Goal: Information Seeking & Learning: Learn about a topic

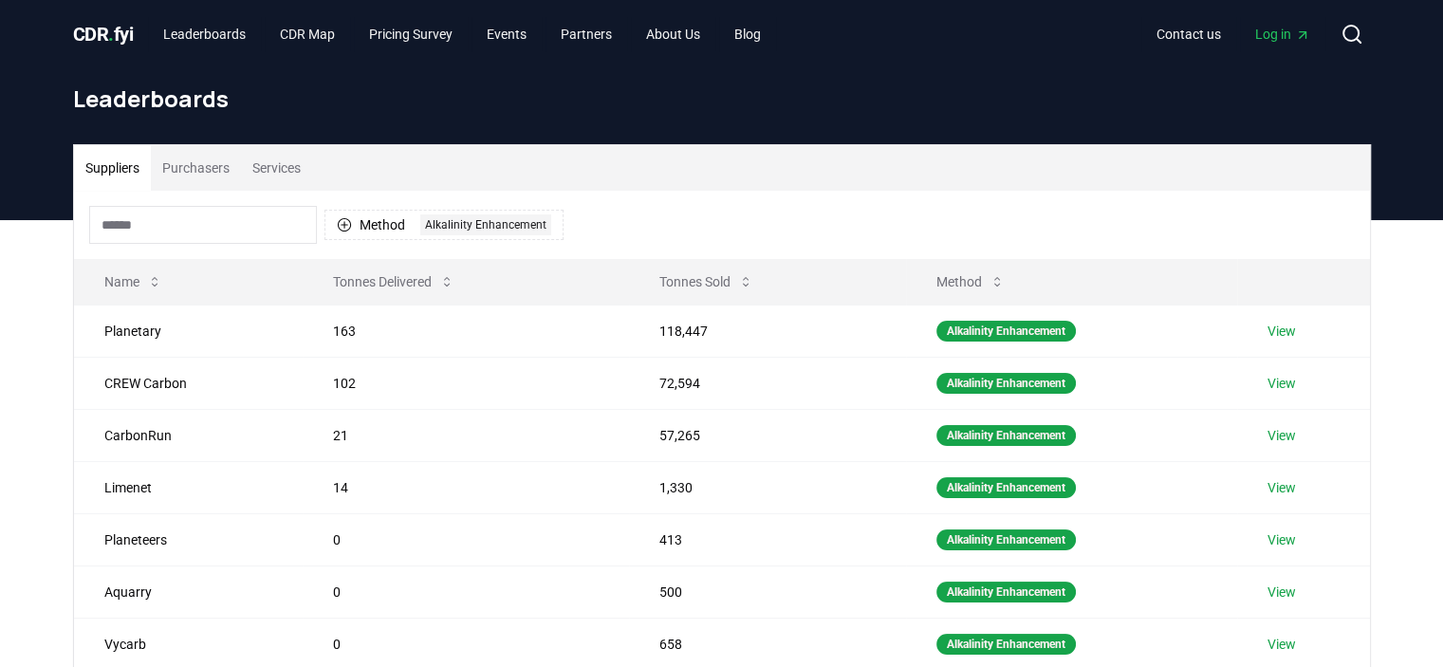
click at [187, 168] on button "Purchasers" at bounding box center [196, 168] width 90 height 46
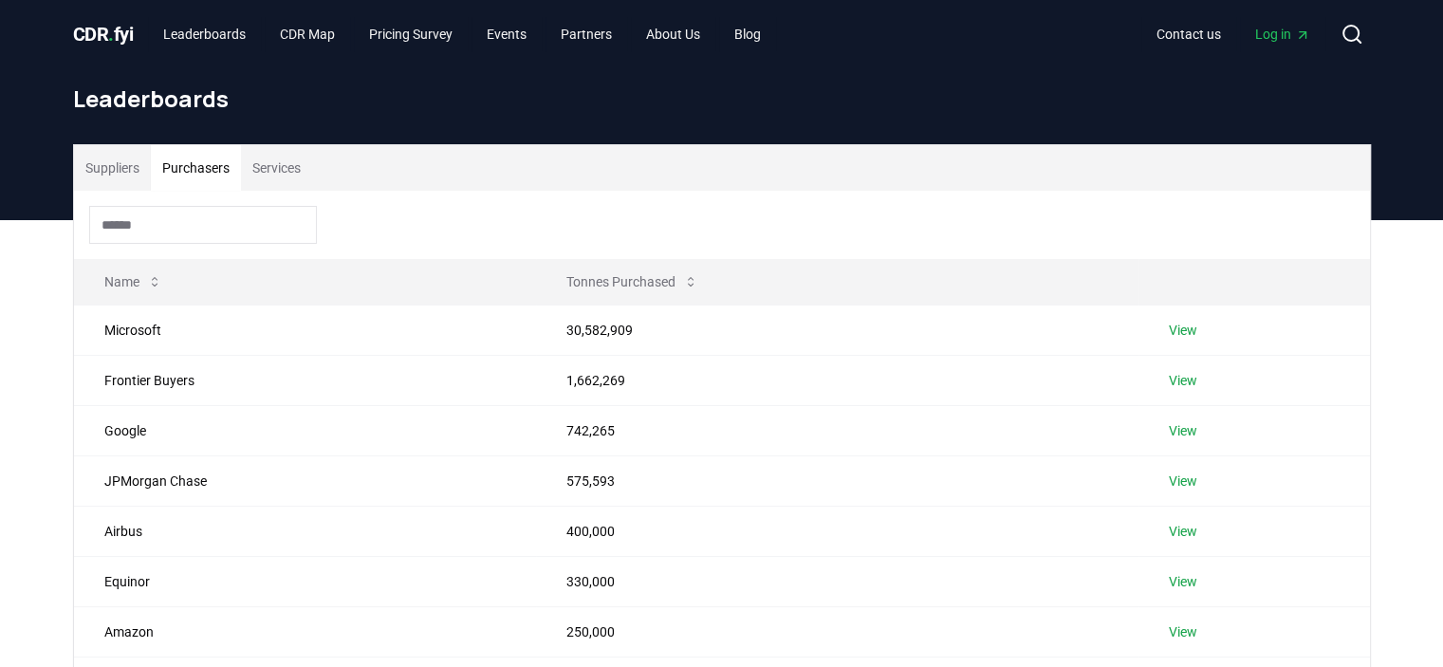
click at [110, 162] on button "Suppliers" at bounding box center [112, 168] width 77 height 46
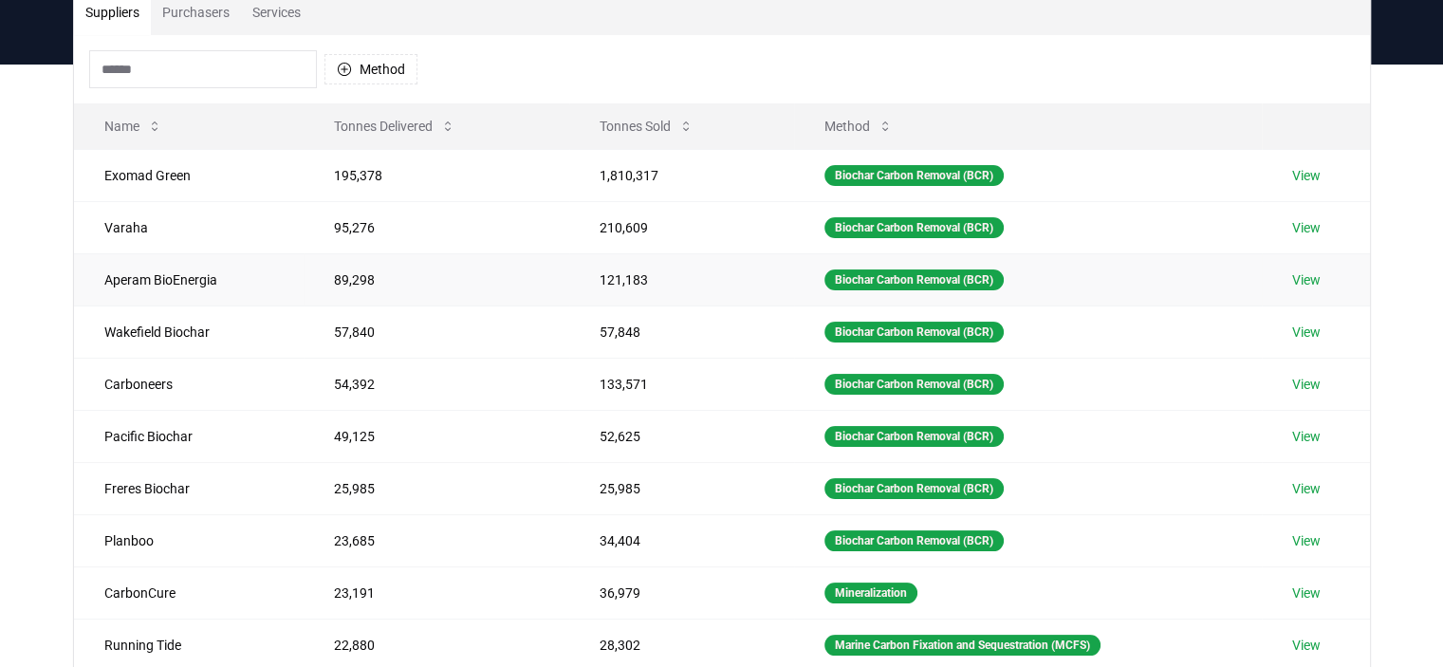
scroll to position [95, 0]
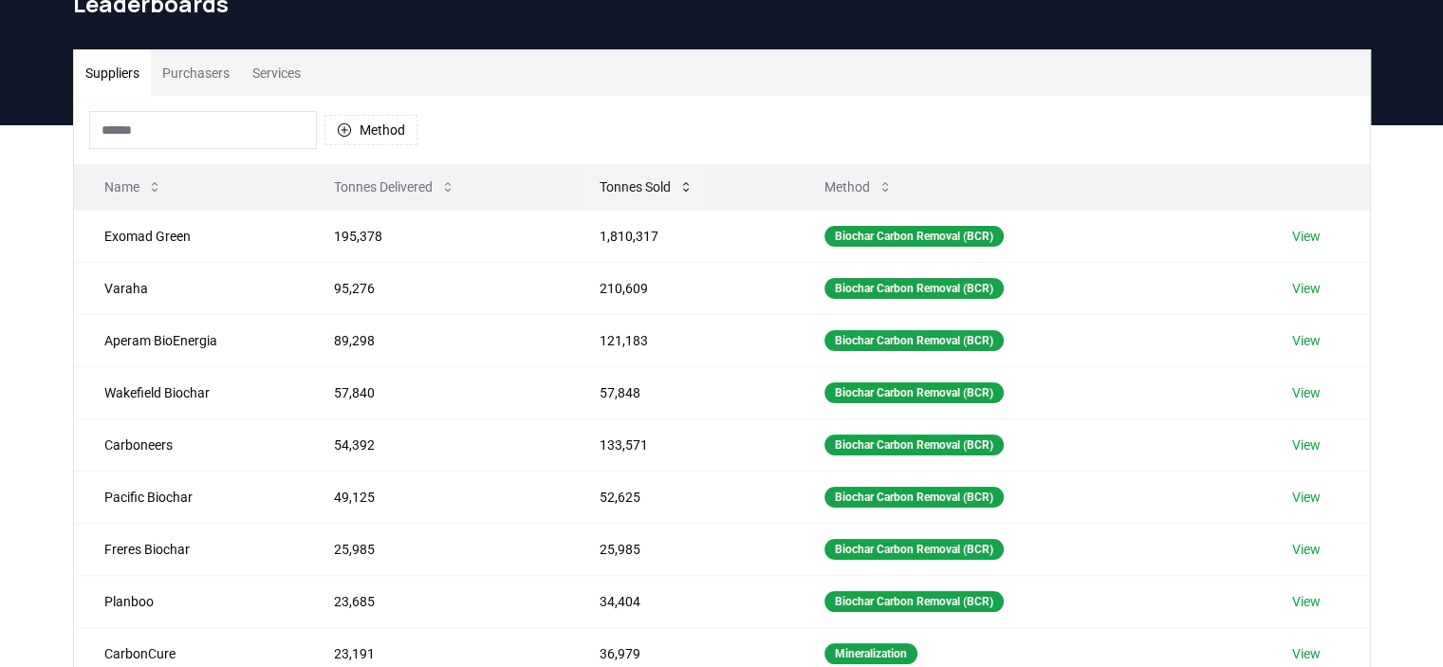
click at [645, 194] on button "Tonnes Sold" at bounding box center [646, 187] width 124 height 38
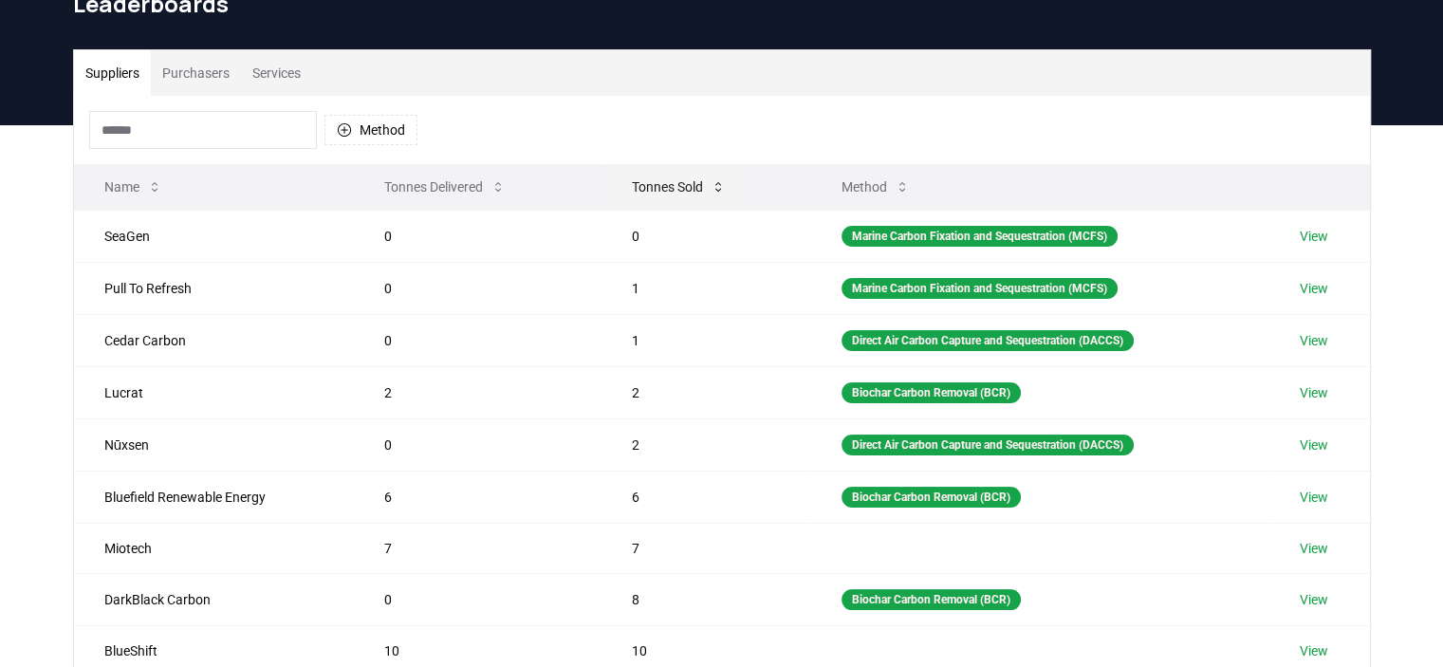
click at [645, 181] on button "Tonnes Sold" at bounding box center [679, 187] width 124 height 38
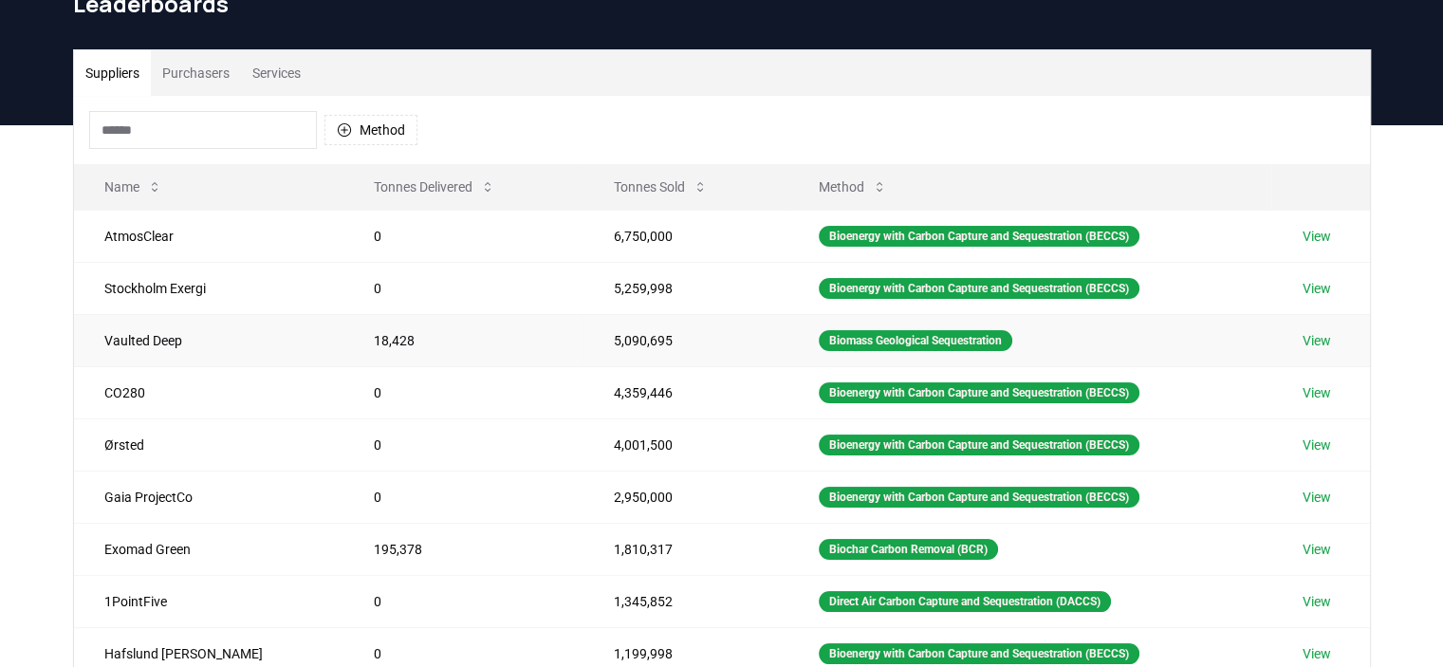
scroll to position [474, 0]
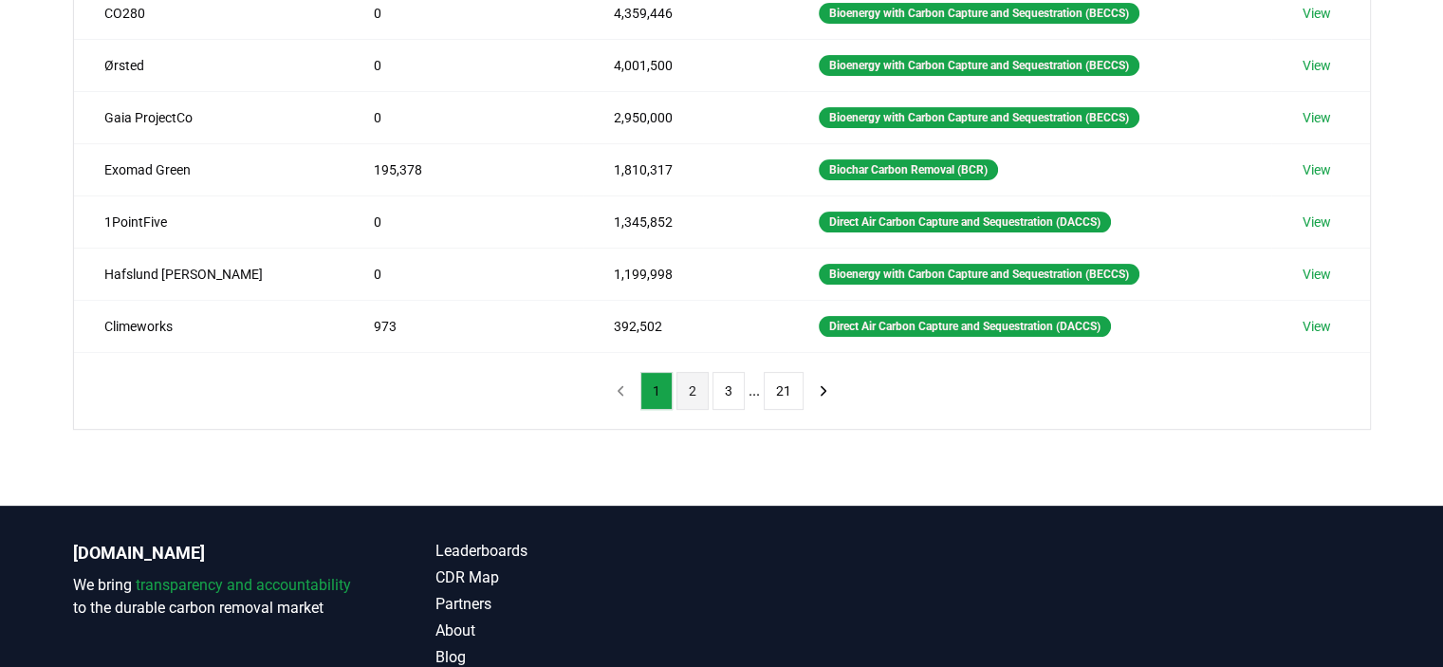
click at [692, 396] on button "2" at bounding box center [692, 391] width 32 height 38
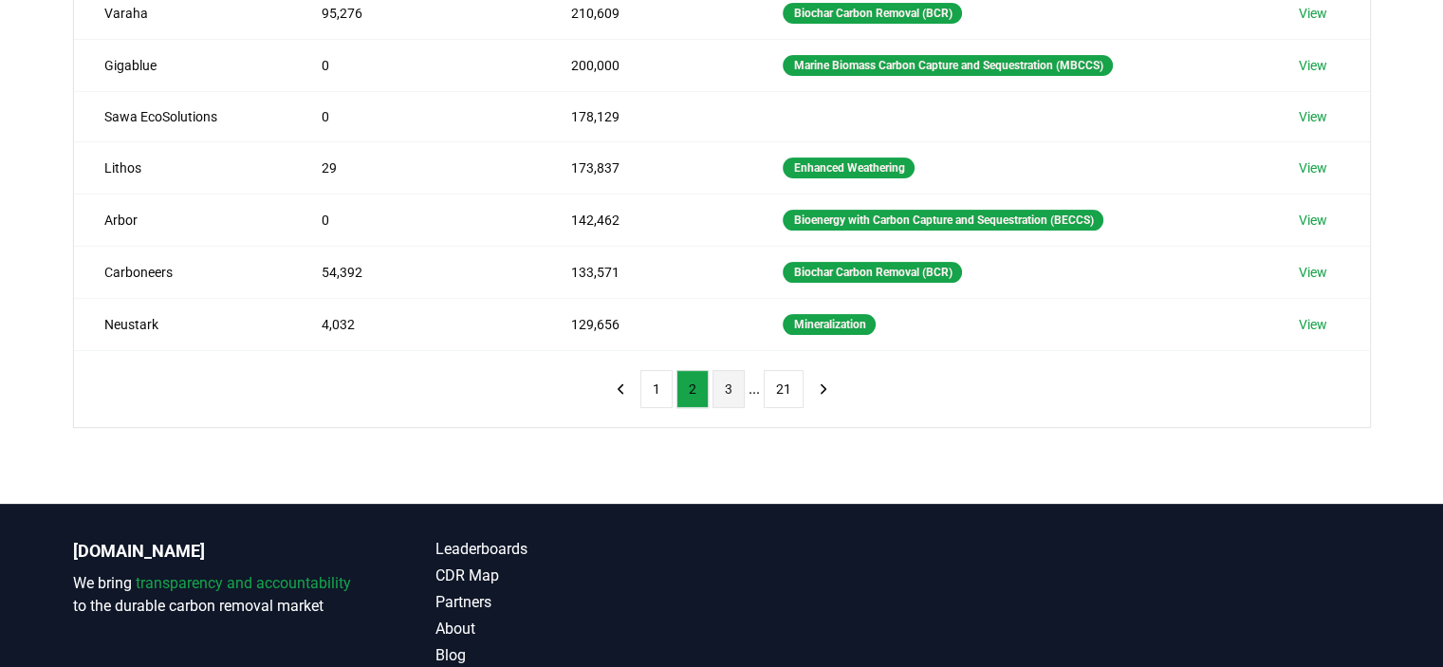
click at [727, 388] on button "3" at bounding box center [728, 389] width 32 height 38
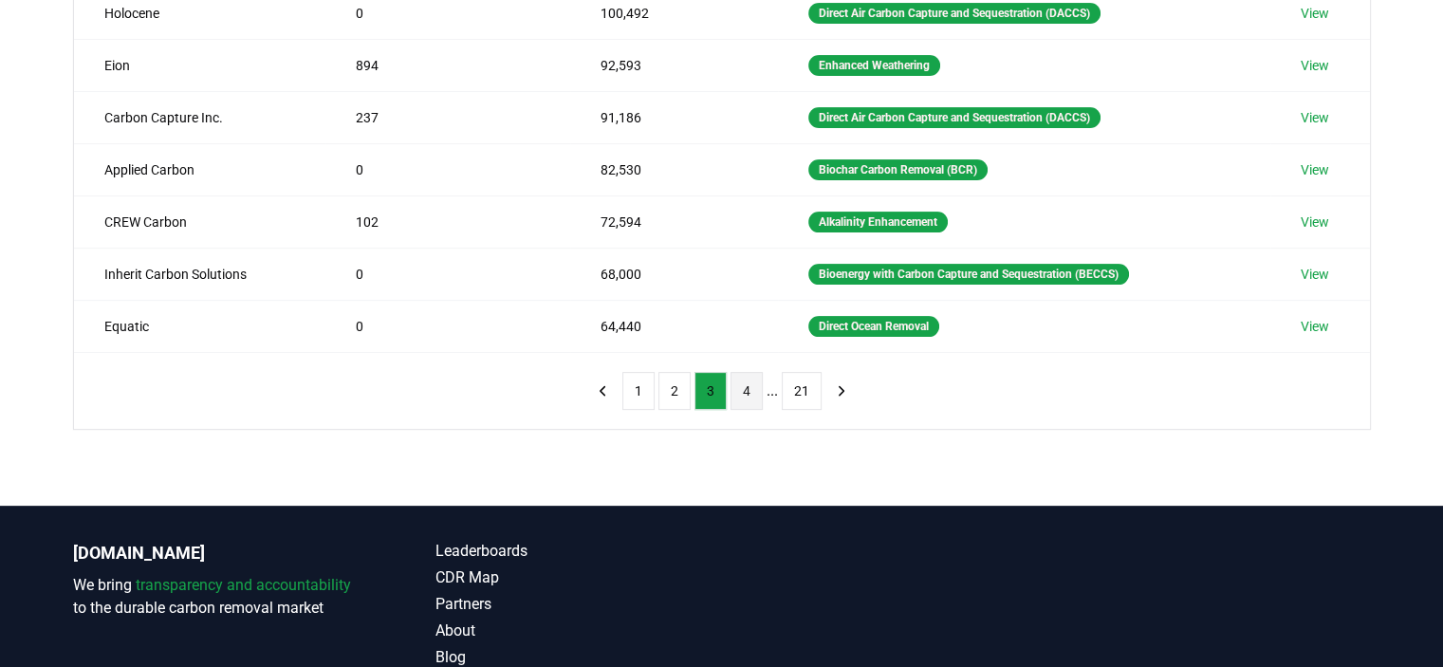
click at [744, 396] on button "4" at bounding box center [746, 391] width 32 height 38
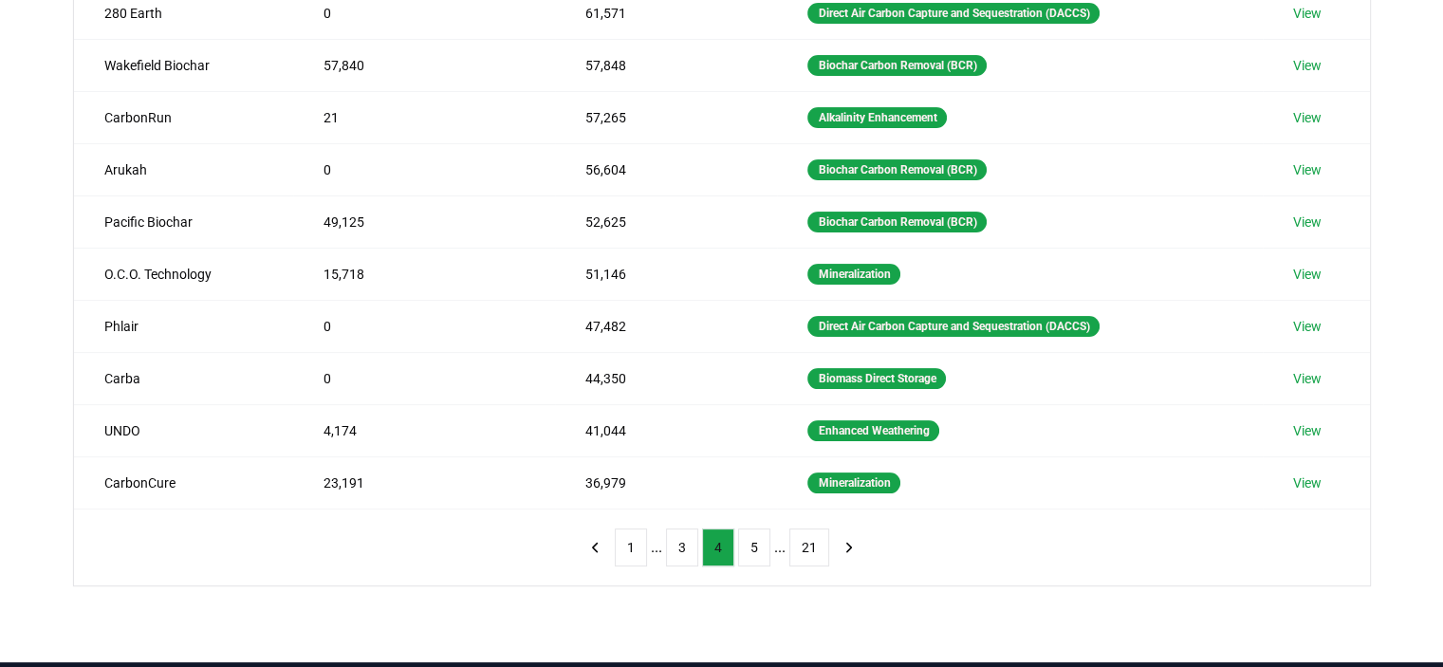
scroll to position [285, 0]
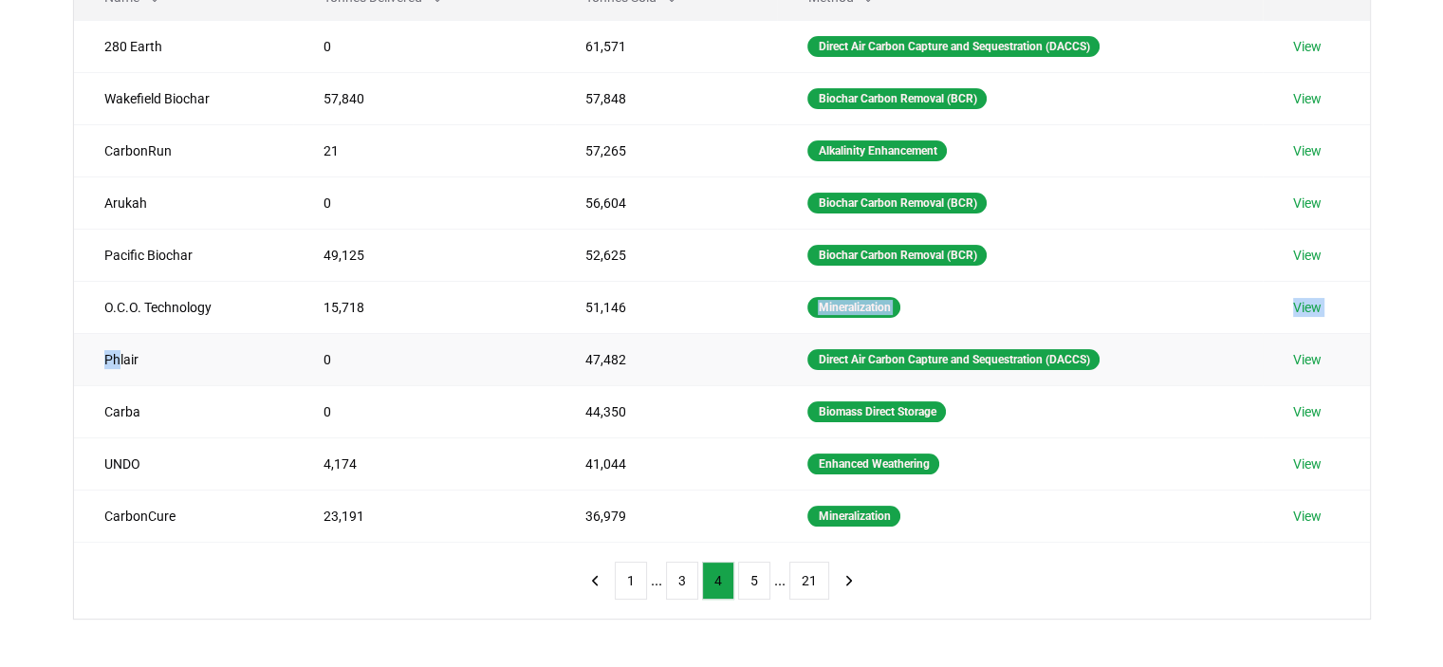
drag, startPoint x: 638, startPoint y: 298, endPoint x: 120, endPoint y: 344, distance: 520.9
click at [120, 344] on tbody "280 Earth 0 61,571 Direct Air Carbon Capture and Sequestration (DACCS) View Wak…" at bounding box center [722, 281] width 1296 height 522
click at [113, 352] on td "Phlair" at bounding box center [184, 359] width 220 height 52
drag, startPoint x: 92, startPoint y: 357, endPoint x: 619, endPoint y: 370, distance: 527.6
click at [619, 370] on tr "Phlair 0 47,482 Direct Air Carbon Capture and Sequestration (DACCS) View" at bounding box center [722, 359] width 1296 height 52
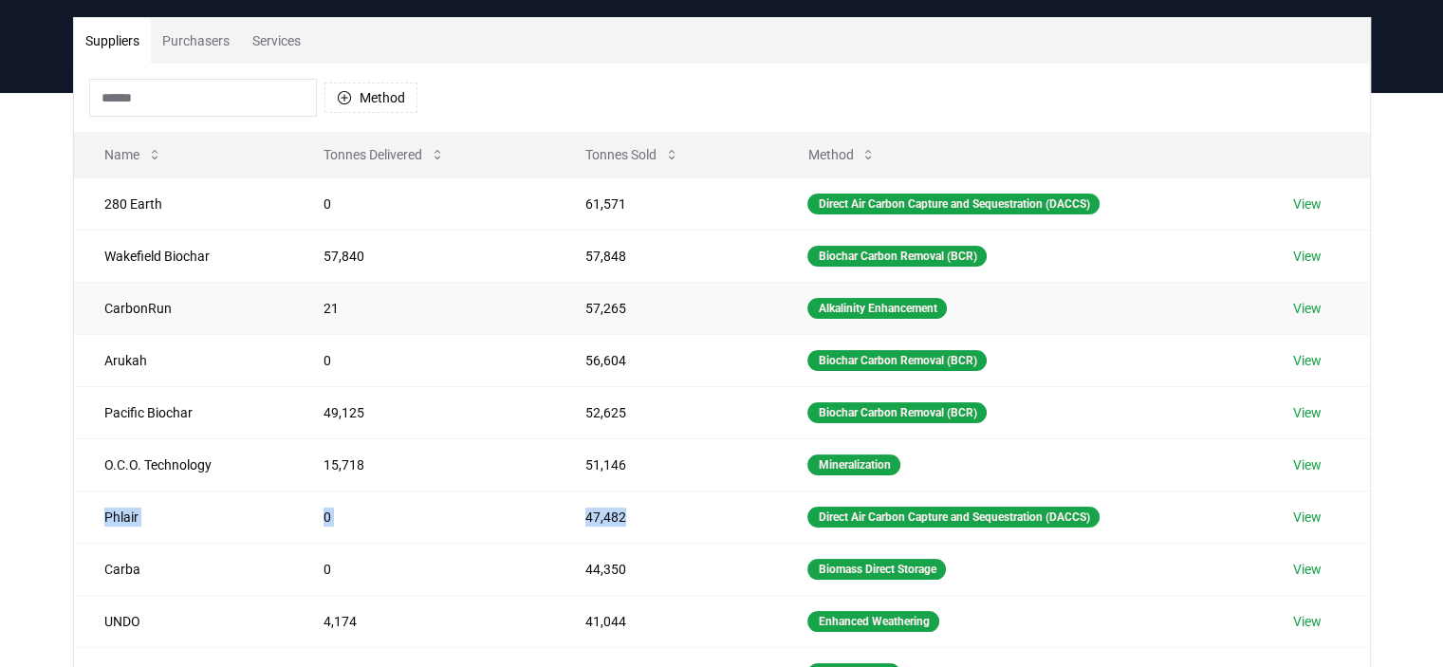
scroll to position [95, 0]
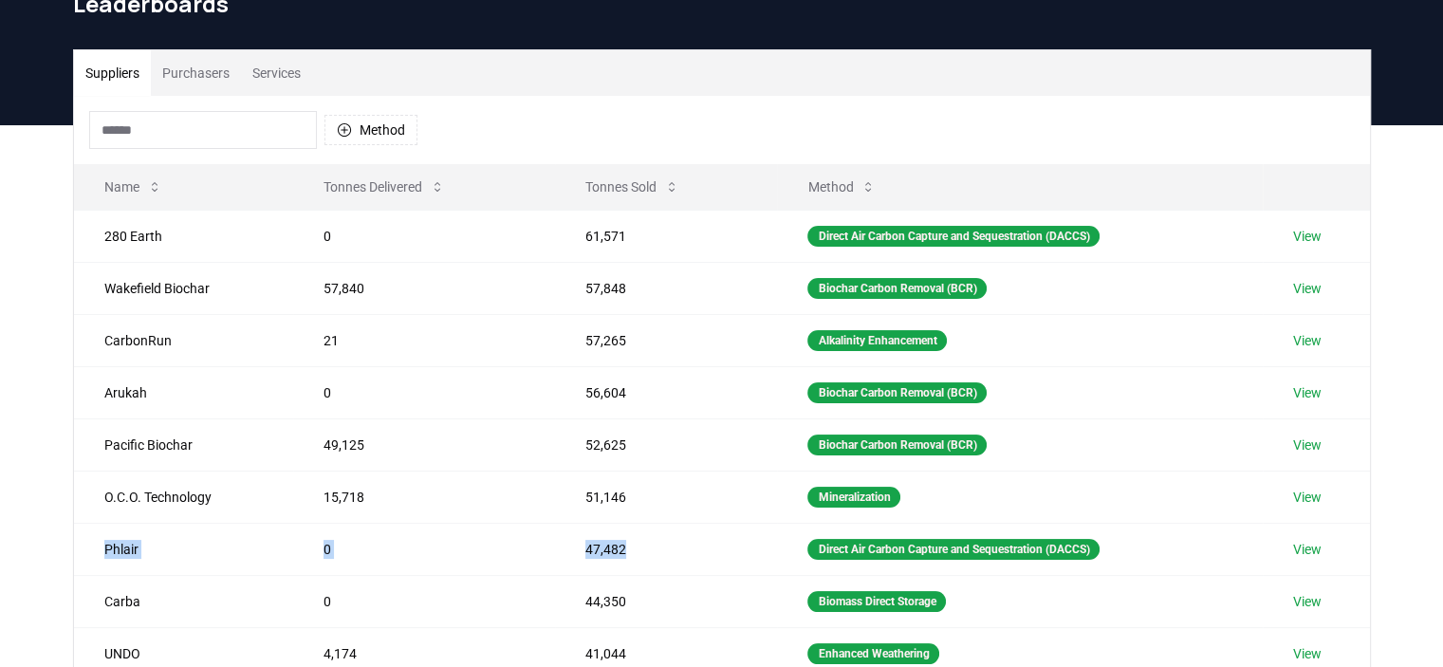
click at [205, 72] on button "Purchasers" at bounding box center [196, 73] width 90 height 46
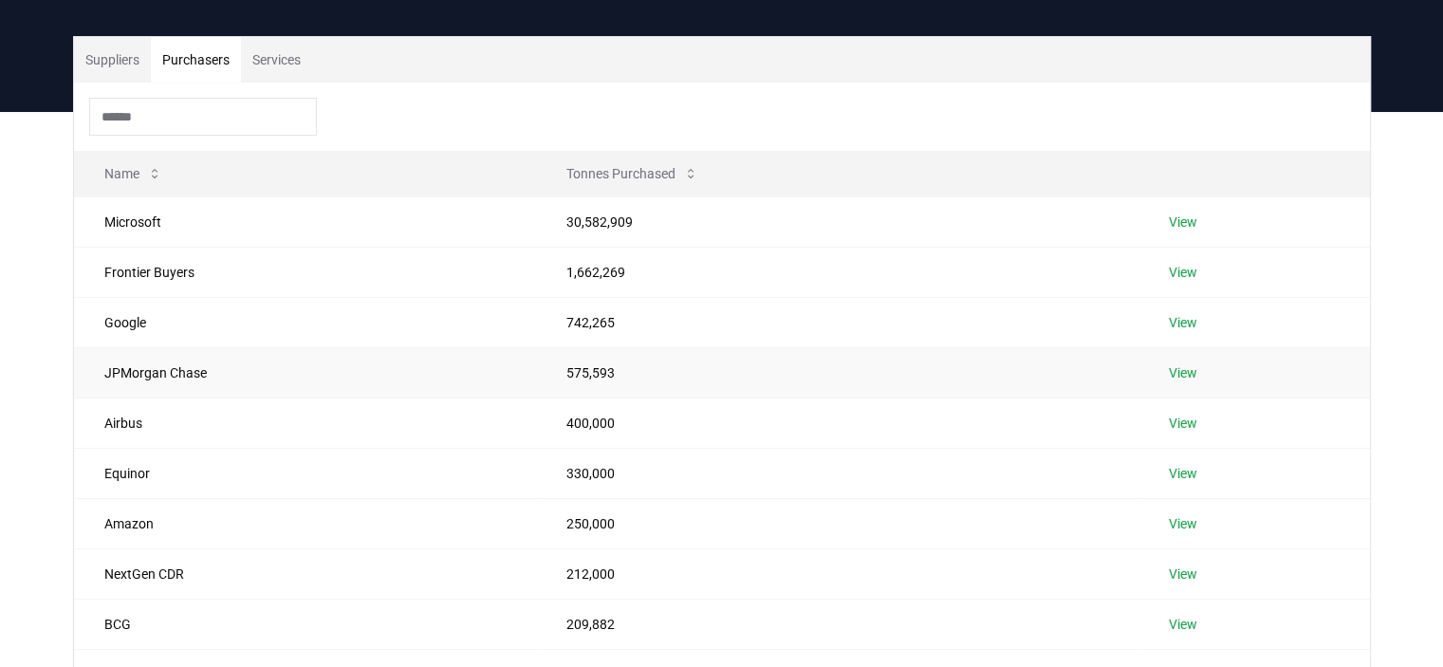
scroll to position [379, 0]
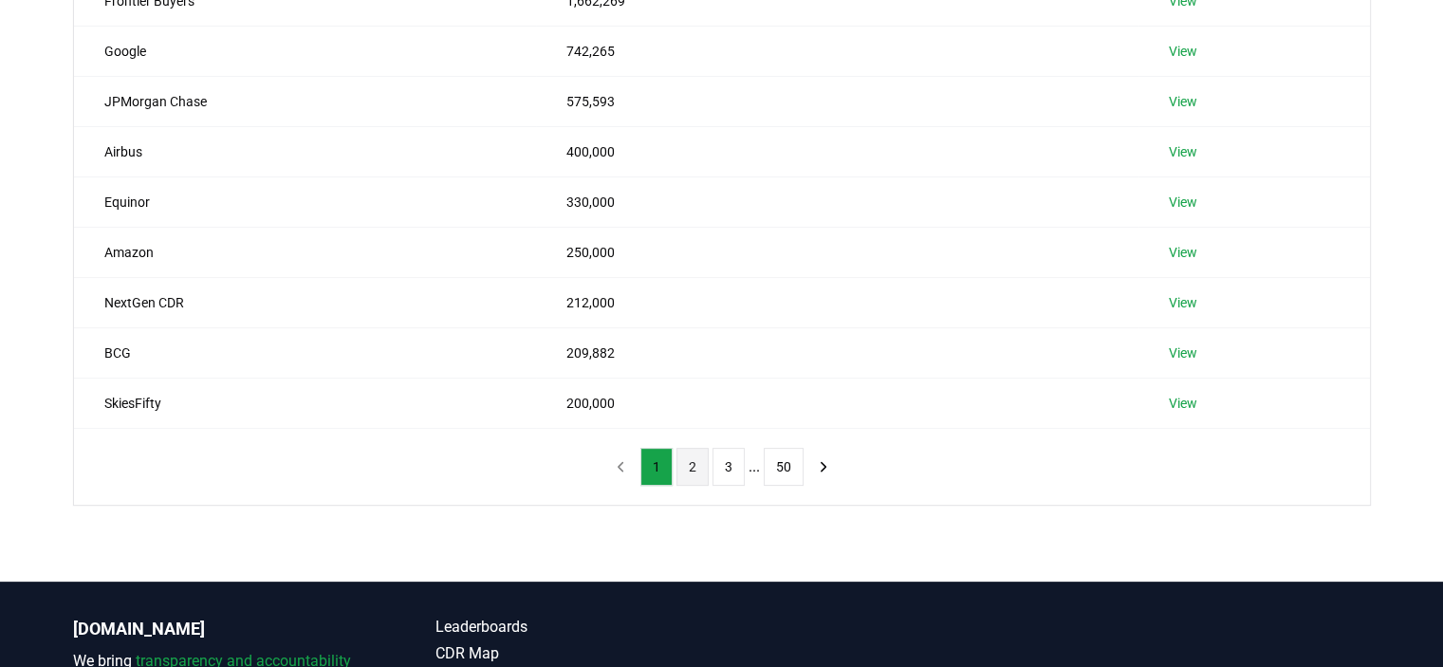
click at [689, 458] on button "2" at bounding box center [692, 467] width 32 height 38
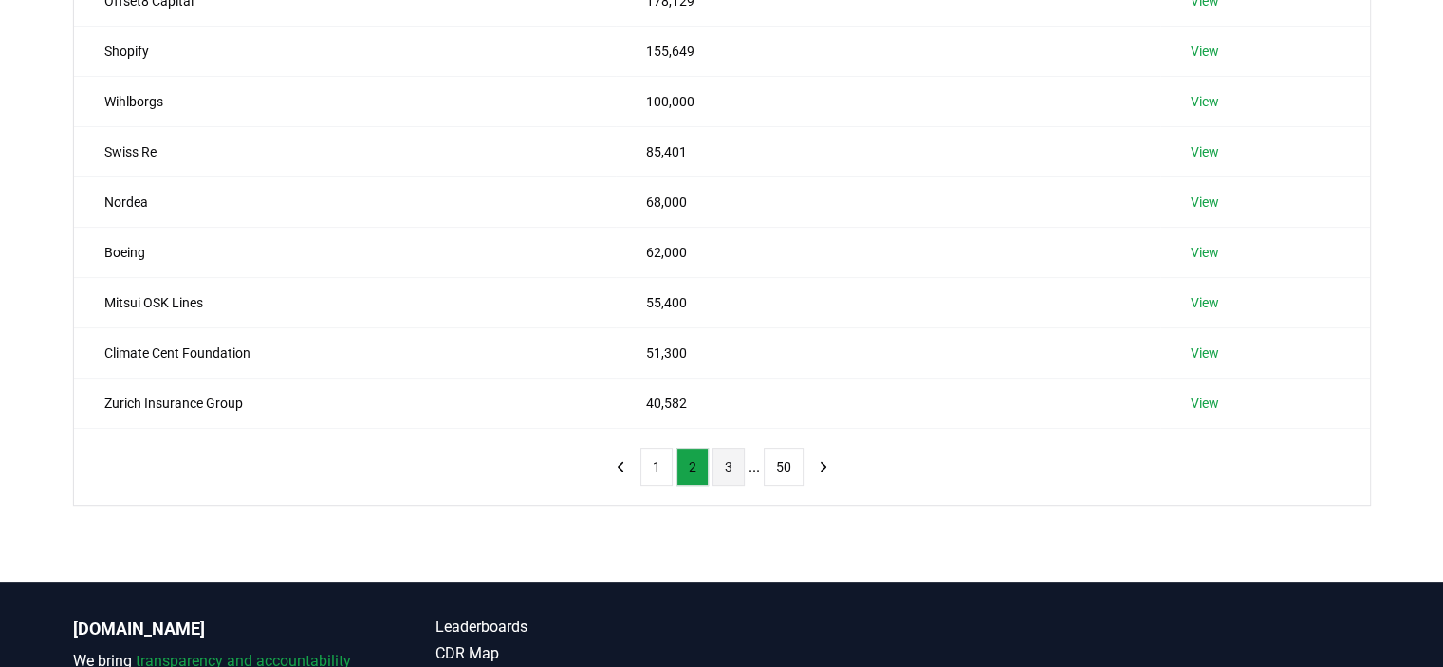
click at [725, 466] on button "3" at bounding box center [728, 467] width 32 height 38
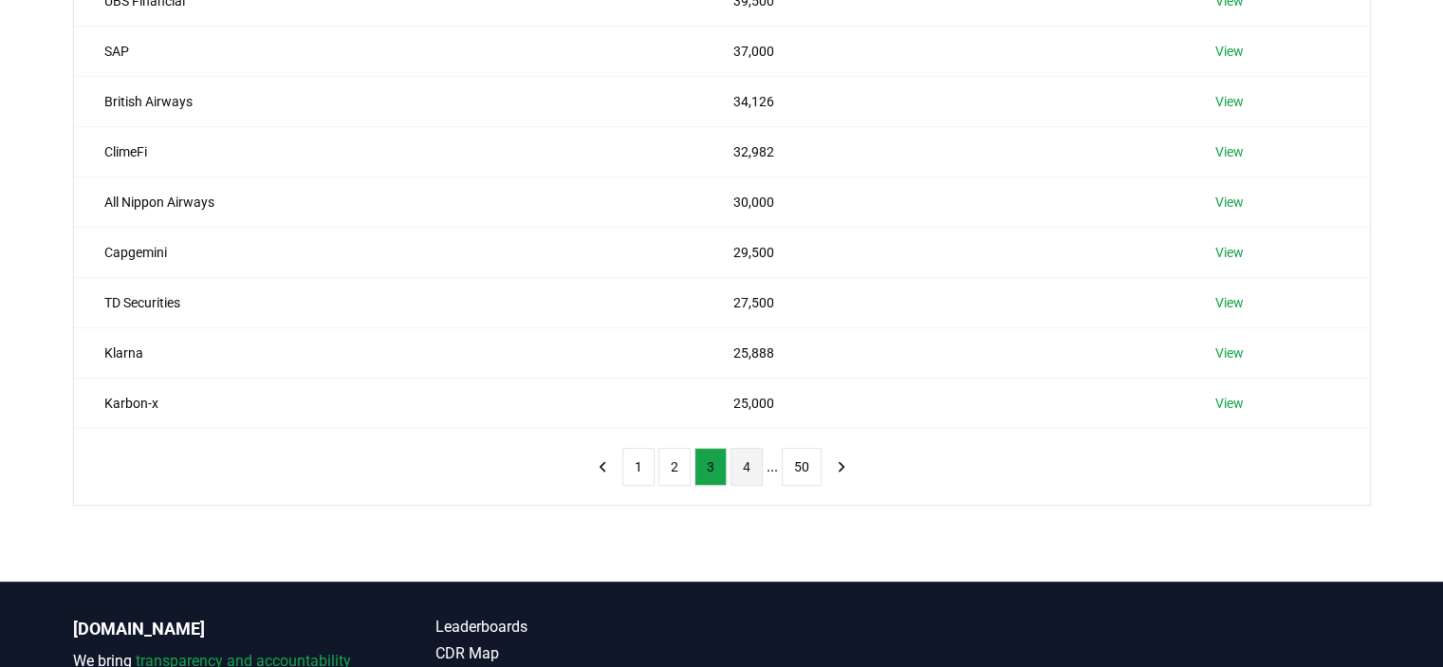
click at [736, 470] on button "4" at bounding box center [746, 467] width 32 height 38
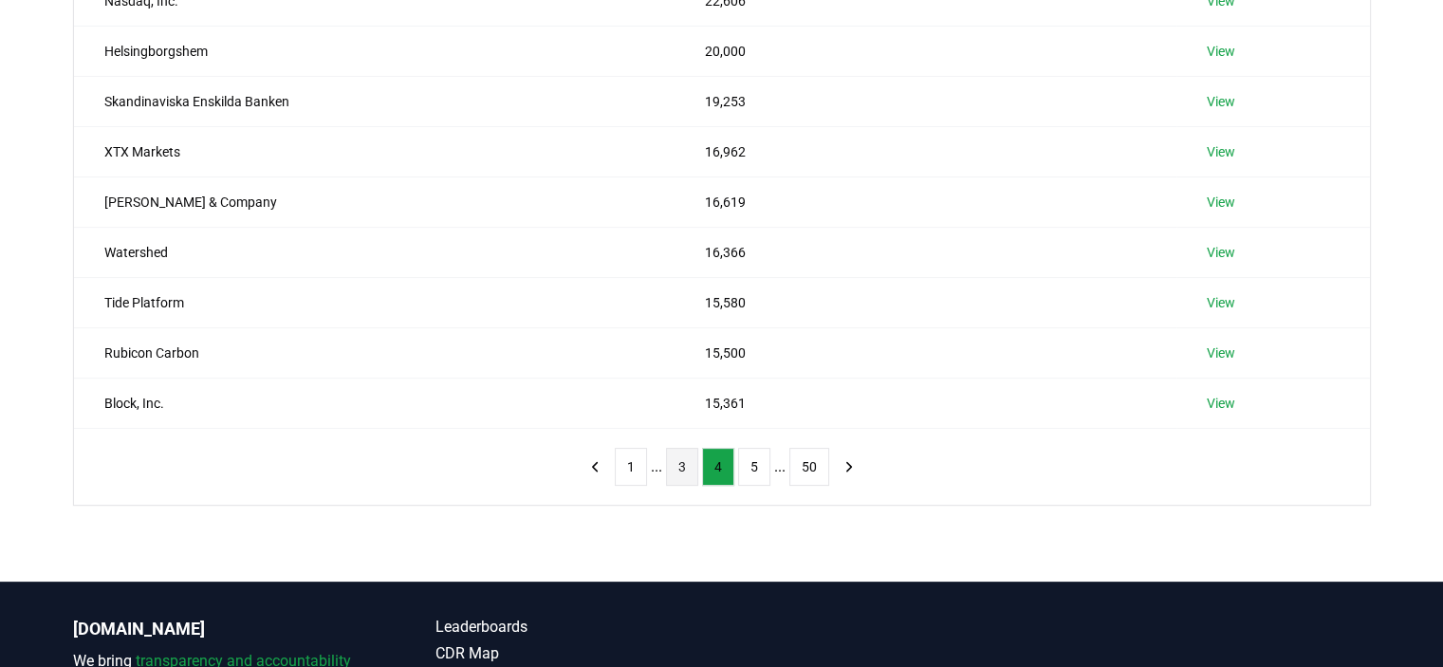
click at [691, 467] on button "3" at bounding box center [682, 467] width 32 height 38
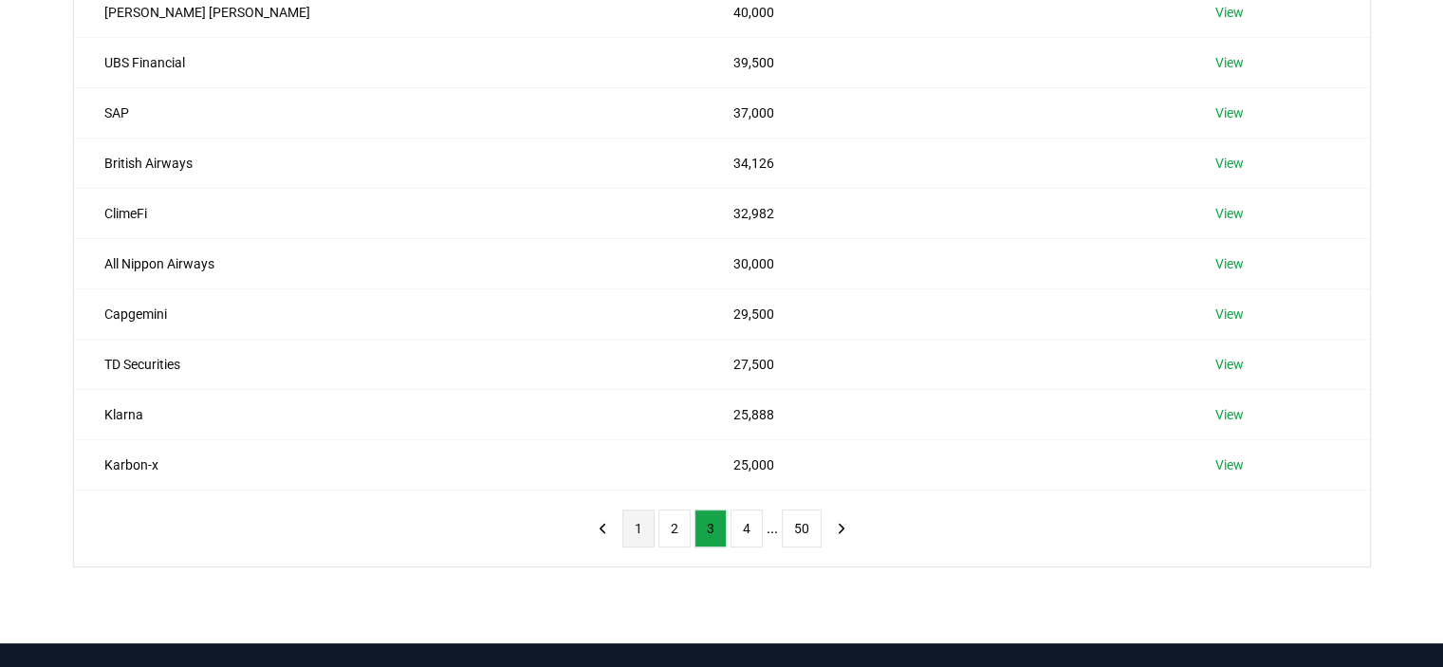
scroll to position [285, 0]
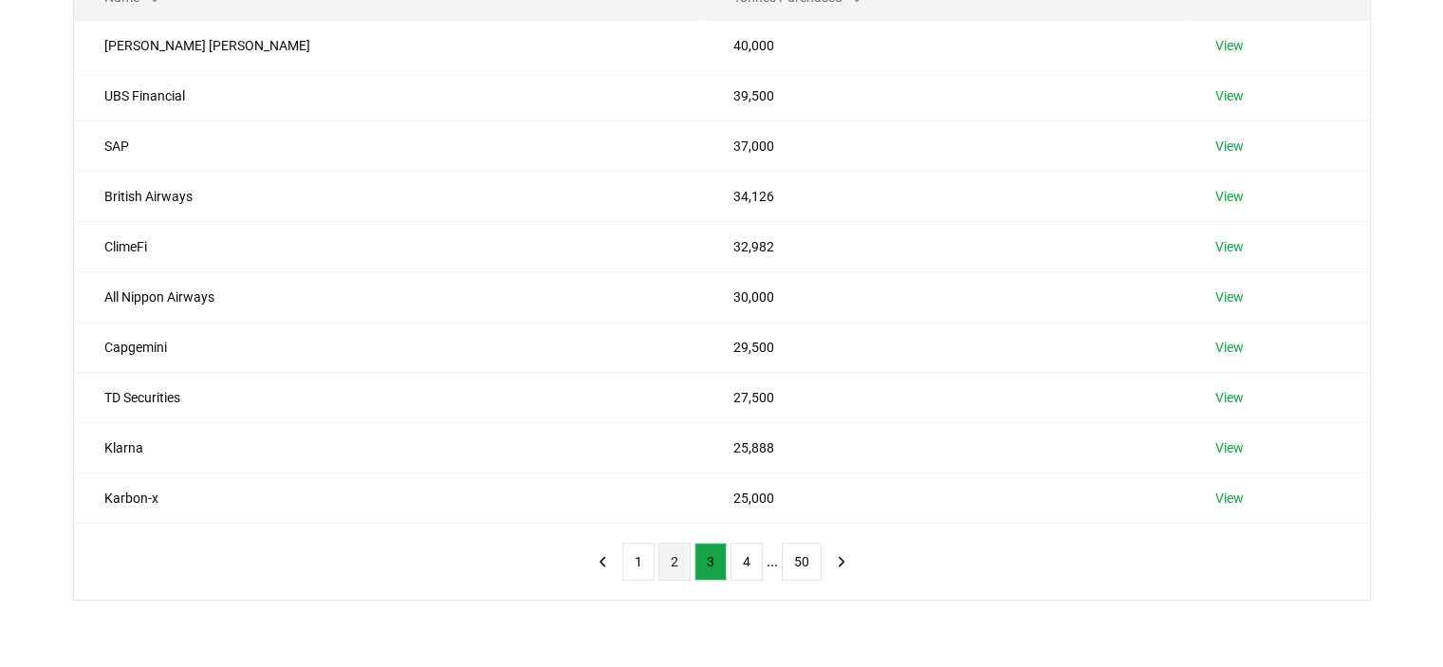
click at [678, 552] on button "2" at bounding box center [674, 562] width 32 height 38
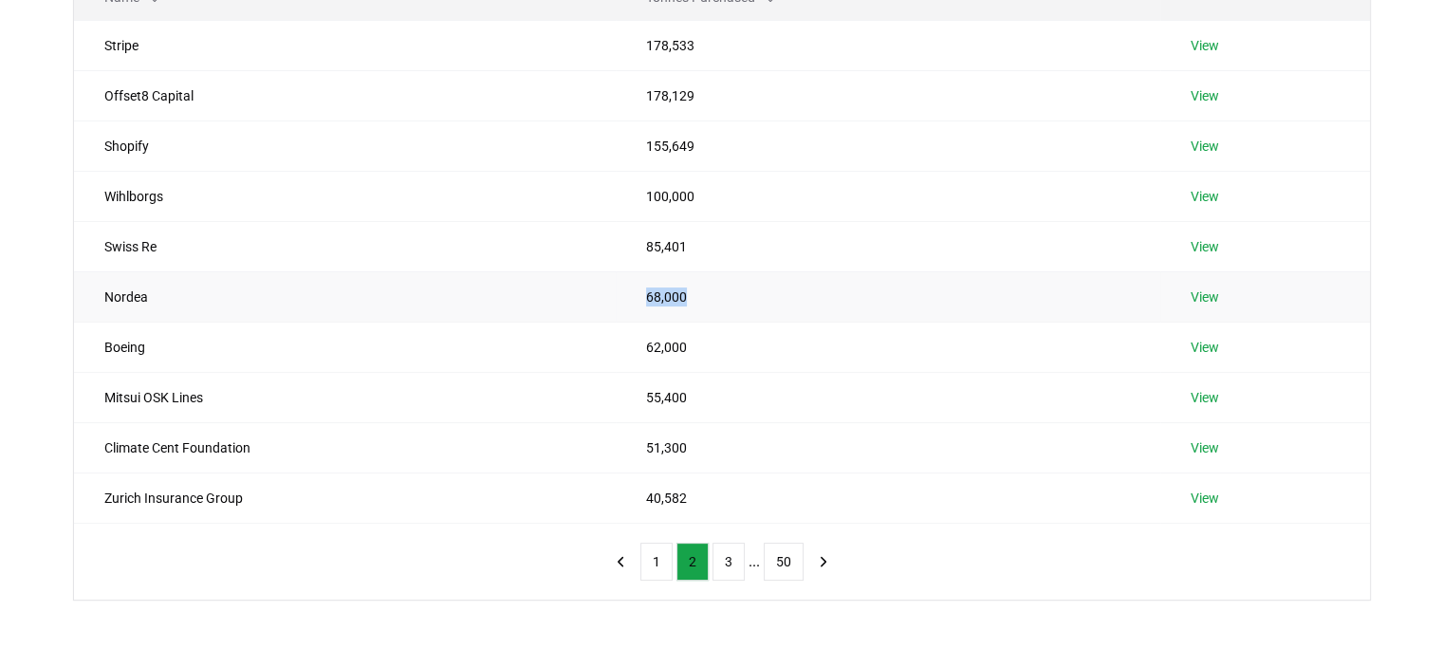
drag, startPoint x: 710, startPoint y: 298, endPoint x: 592, endPoint y: 298, distance: 117.6
click at [592, 298] on tr "Nordea 68,000 View" at bounding box center [722, 296] width 1296 height 50
click at [592, 298] on td "Nordea" at bounding box center [345, 296] width 542 height 50
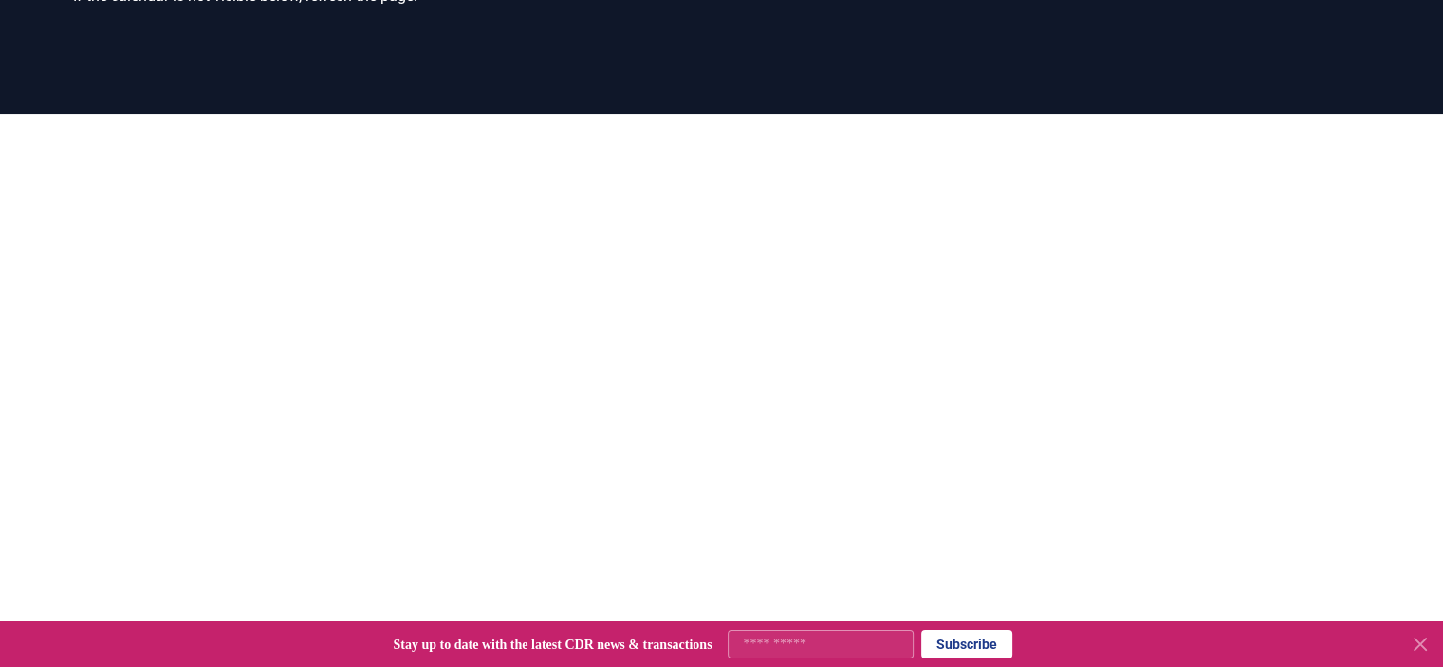
scroll to position [304, 0]
